Goal: Task Accomplishment & Management: Use online tool/utility

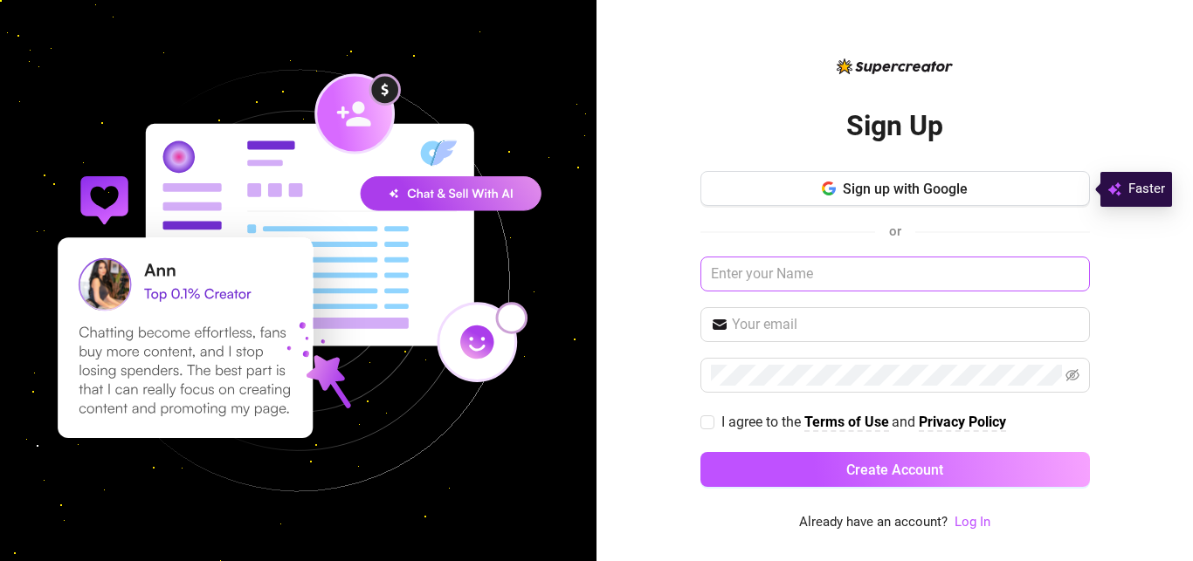
click at [850, 269] on input "text" at bounding box center [894, 274] width 389 height 35
click at [965, 524] on link "Log In" at bounding box center [972, 522] width 36 height 16
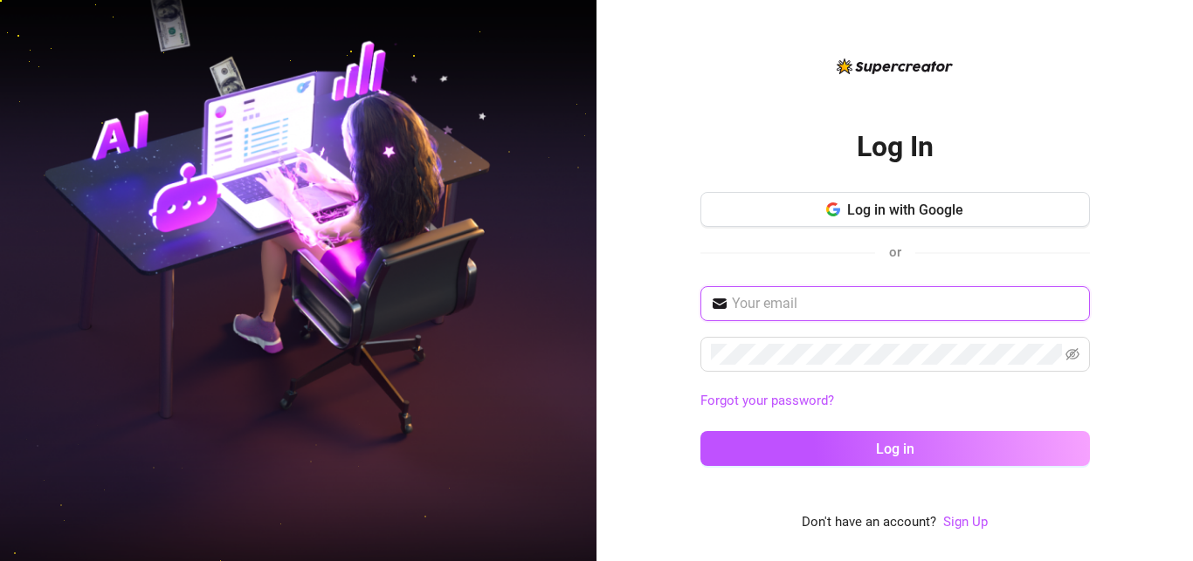
click at [895, 306] on input "text" at bounding box center [905, 303] width 347 height 21
type input "austinederick406@gmail.com"
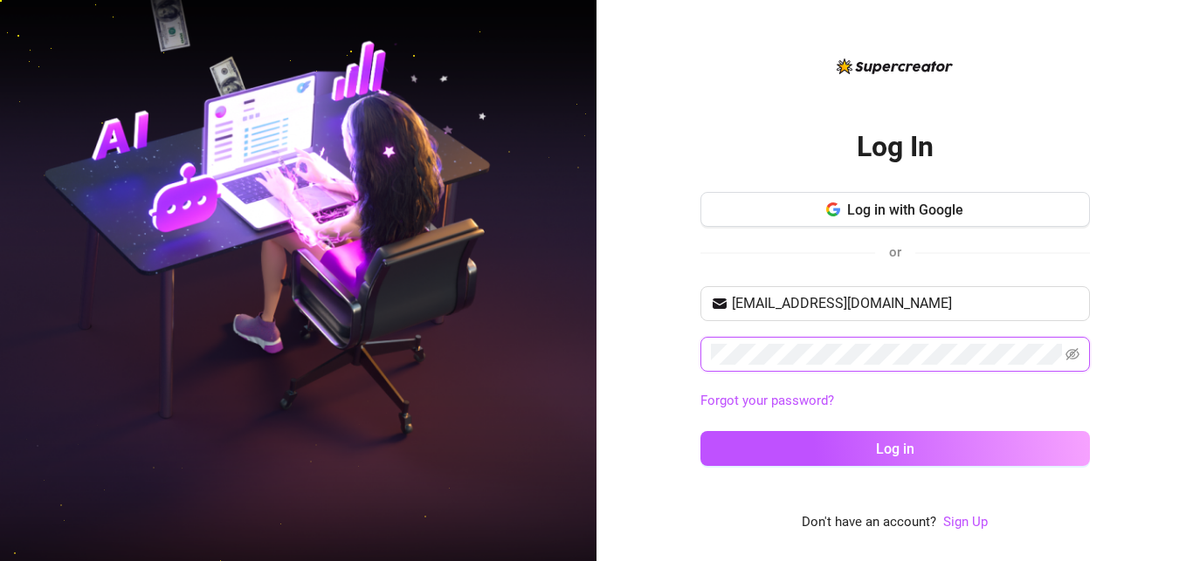
click at [700, 431] on button "Log in" at bounding box center [894, 448] width 389 height 35
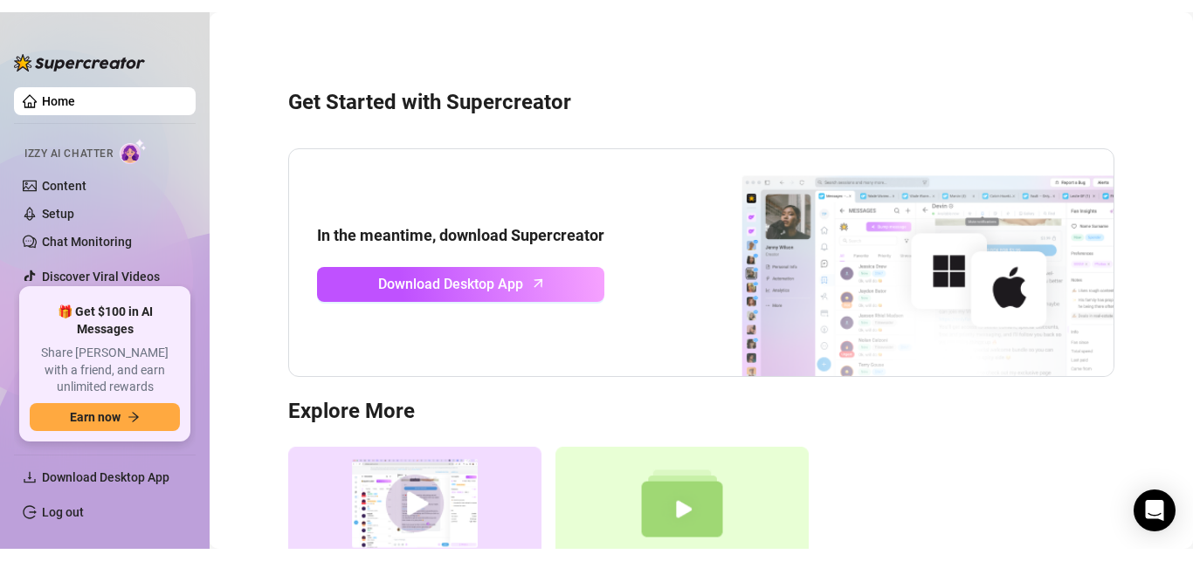
scroll to position [178, 0]
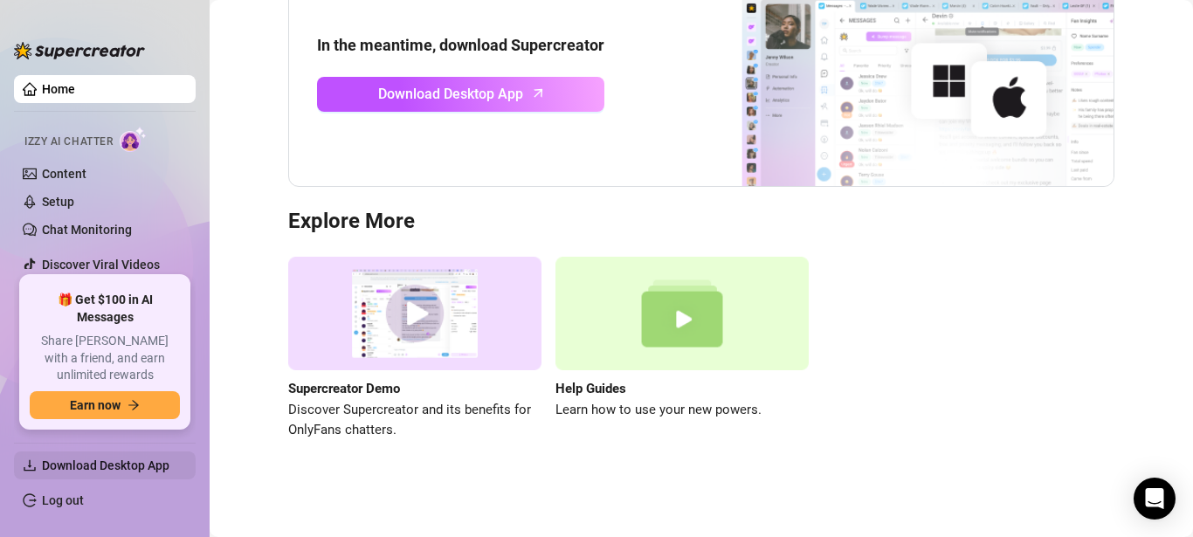
click at [113, 468] on span "Download Desktop App" at bounding box center [105, 465] width 127 height 14
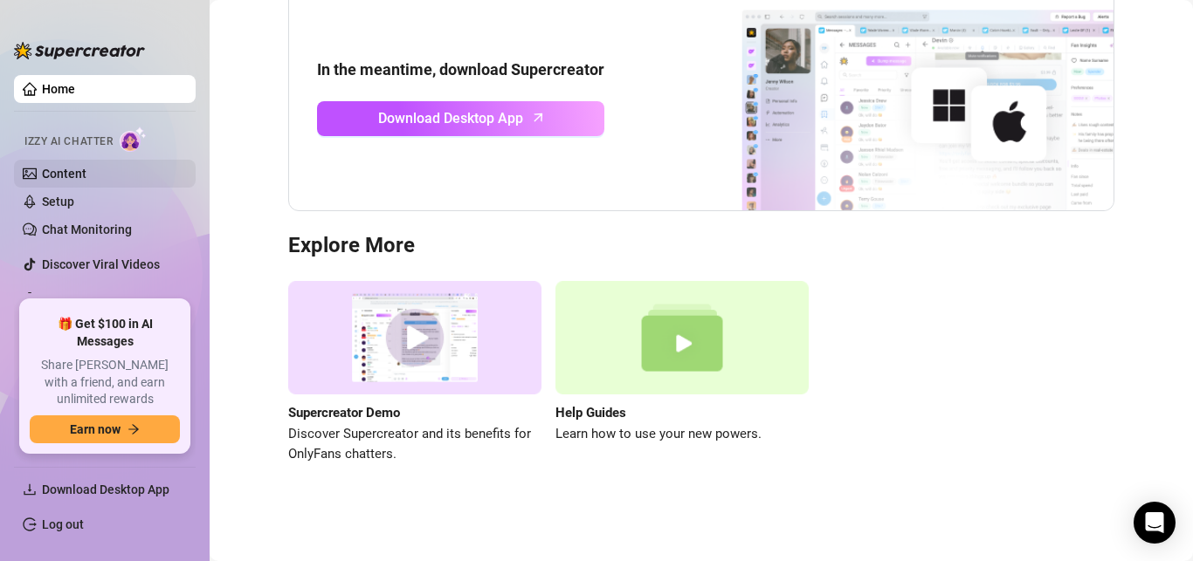
scroll to position [0, 0]
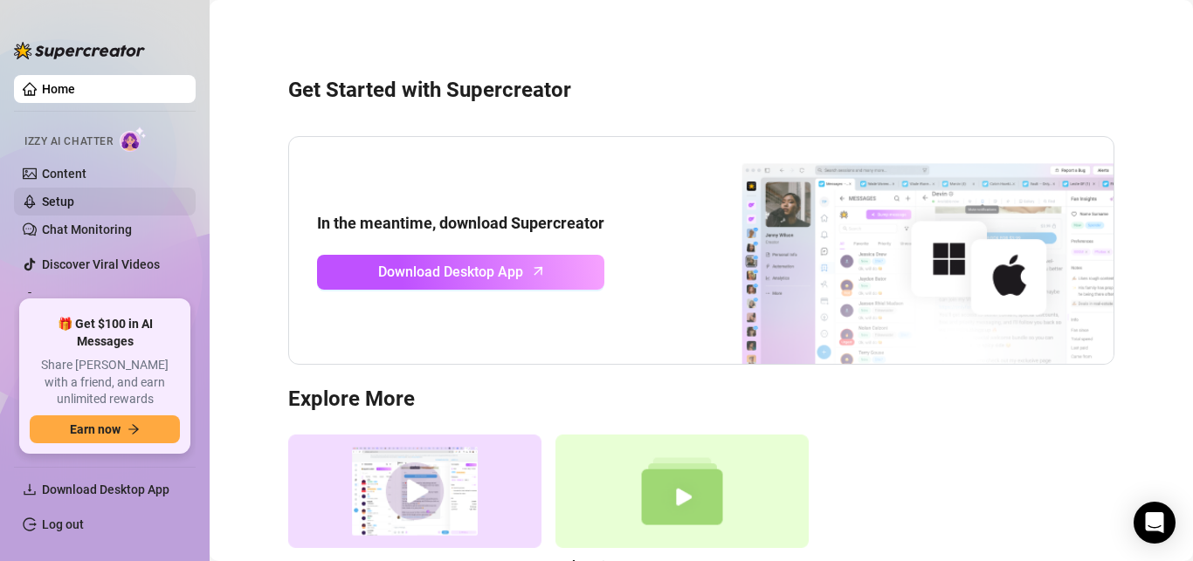
click at [74, 201] on link "Setup" at bounding box center [58, 202] width 32 height 14
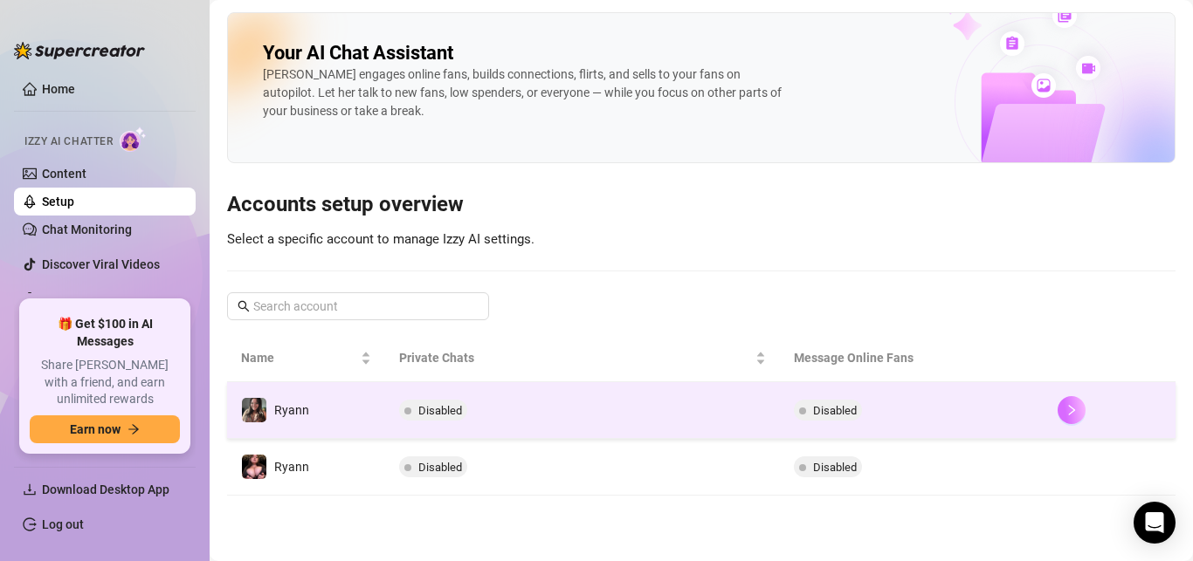
click at [1062, 409] on button "button" at bounding box center [1071, 410] width 28 height 28
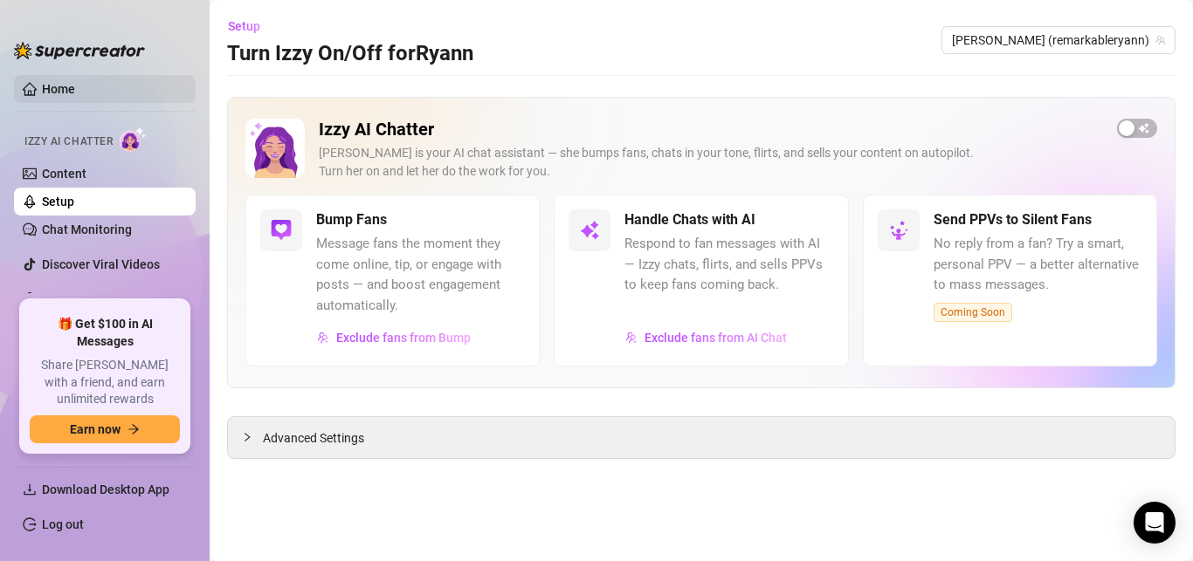
click at [58, 94] on link "Home" at bounding box center [58, 89] width 33 height 14
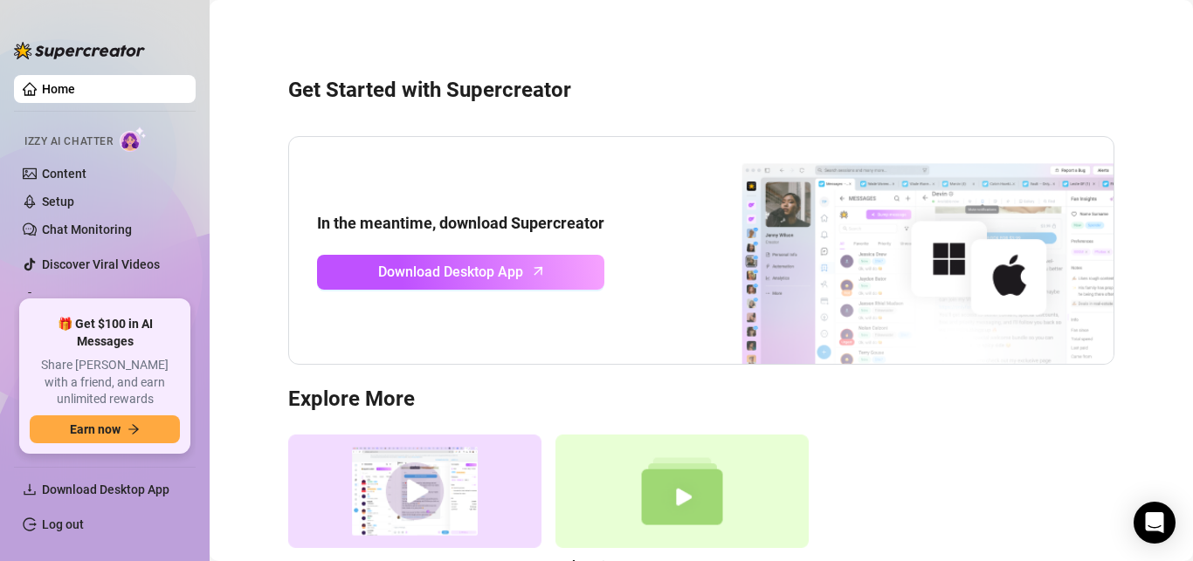
scroll to position [154, 0]
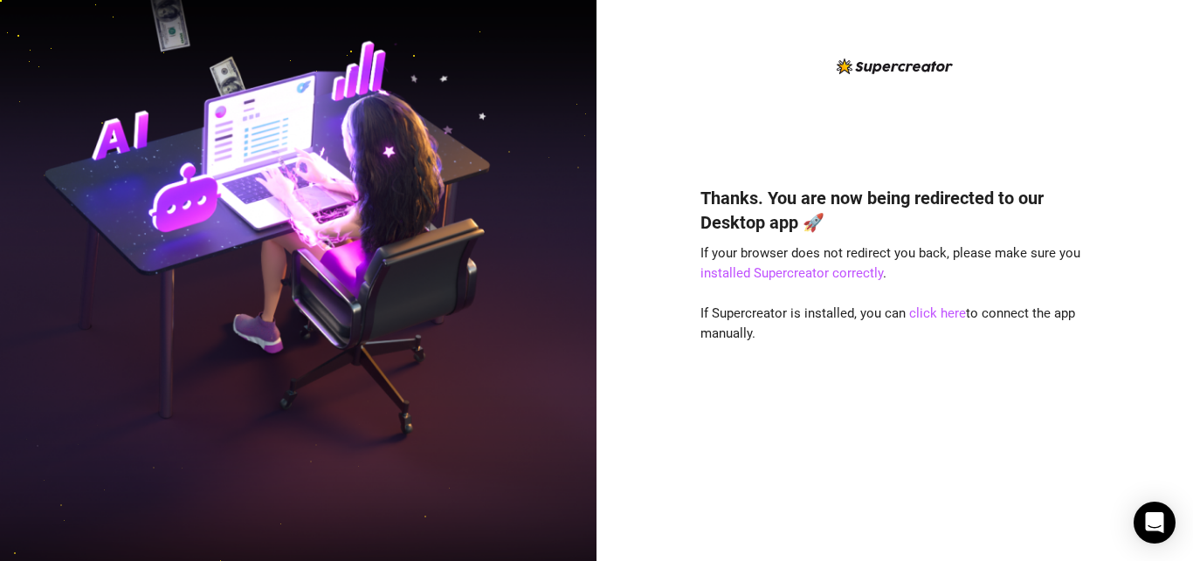
click at [653, 131] on div "Thanks. You are now being redirected to our Desktop app 🚀 If your browser does …" at bounding box center [894, 280] width 596 height 561
click at [624, 20] on div "Thanks. You are now being redirected to our Desktop app 🚀 If your browser does …" at bounding box center [894, 280] width 596 height 561
